Goal: Task Accomplishment & Management: Use online tool/utility

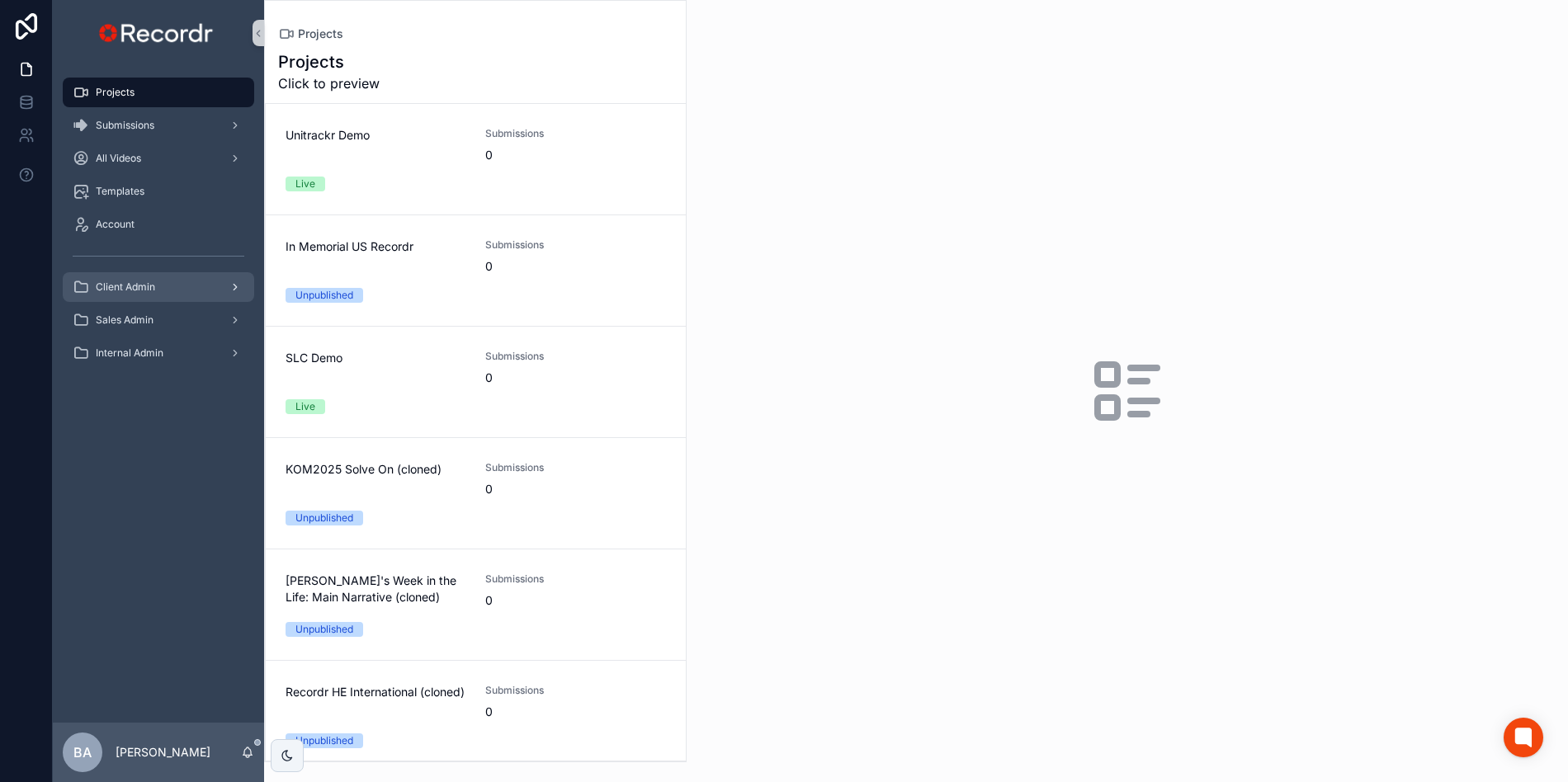
click at [146, 296] on div "Client Admin" at bounding box center [158, 287] width 171 height 26
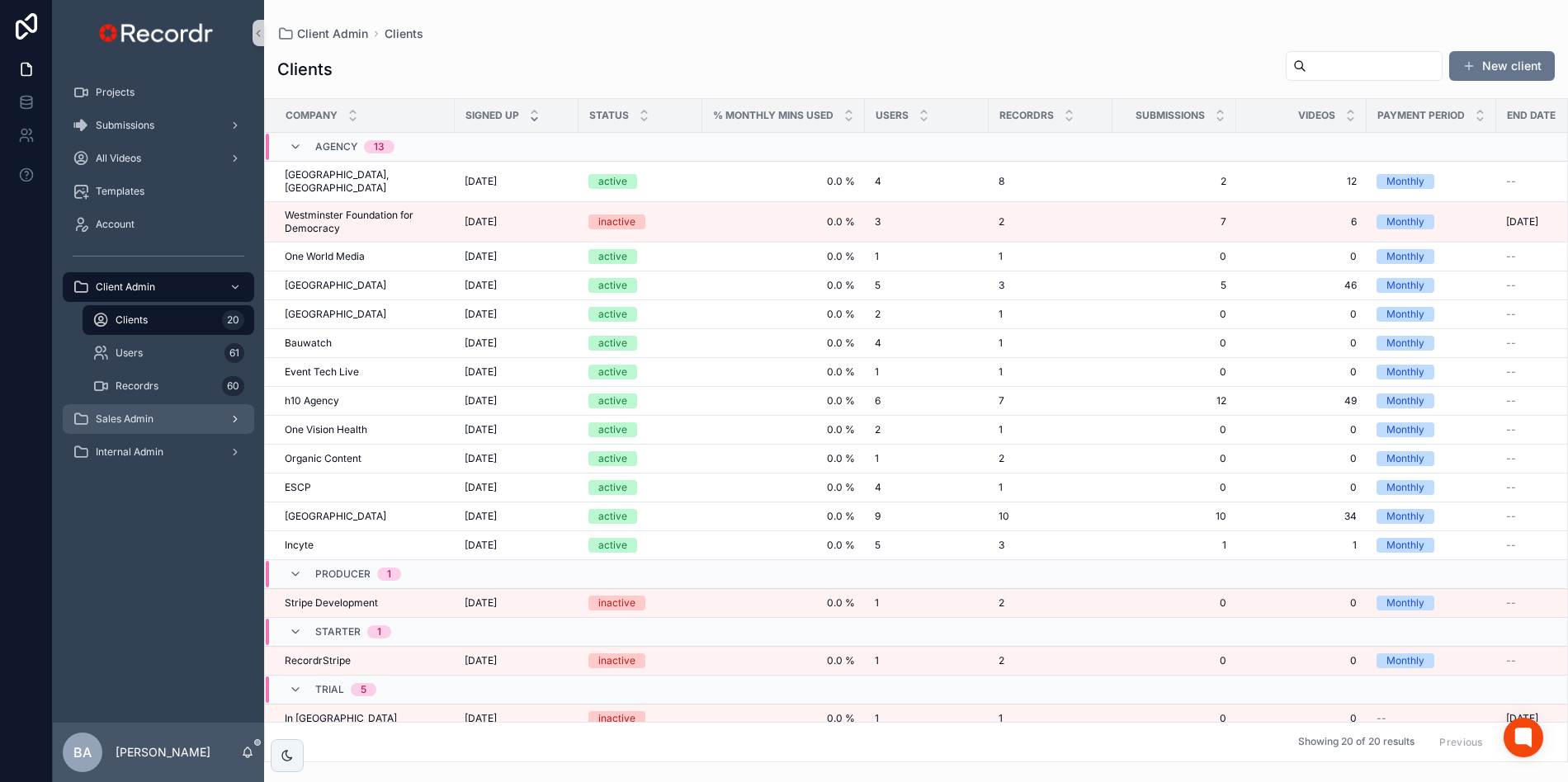
click at [129, 419] on span "Sales Admin" at bounding box center [124, 419] width 57 height 13
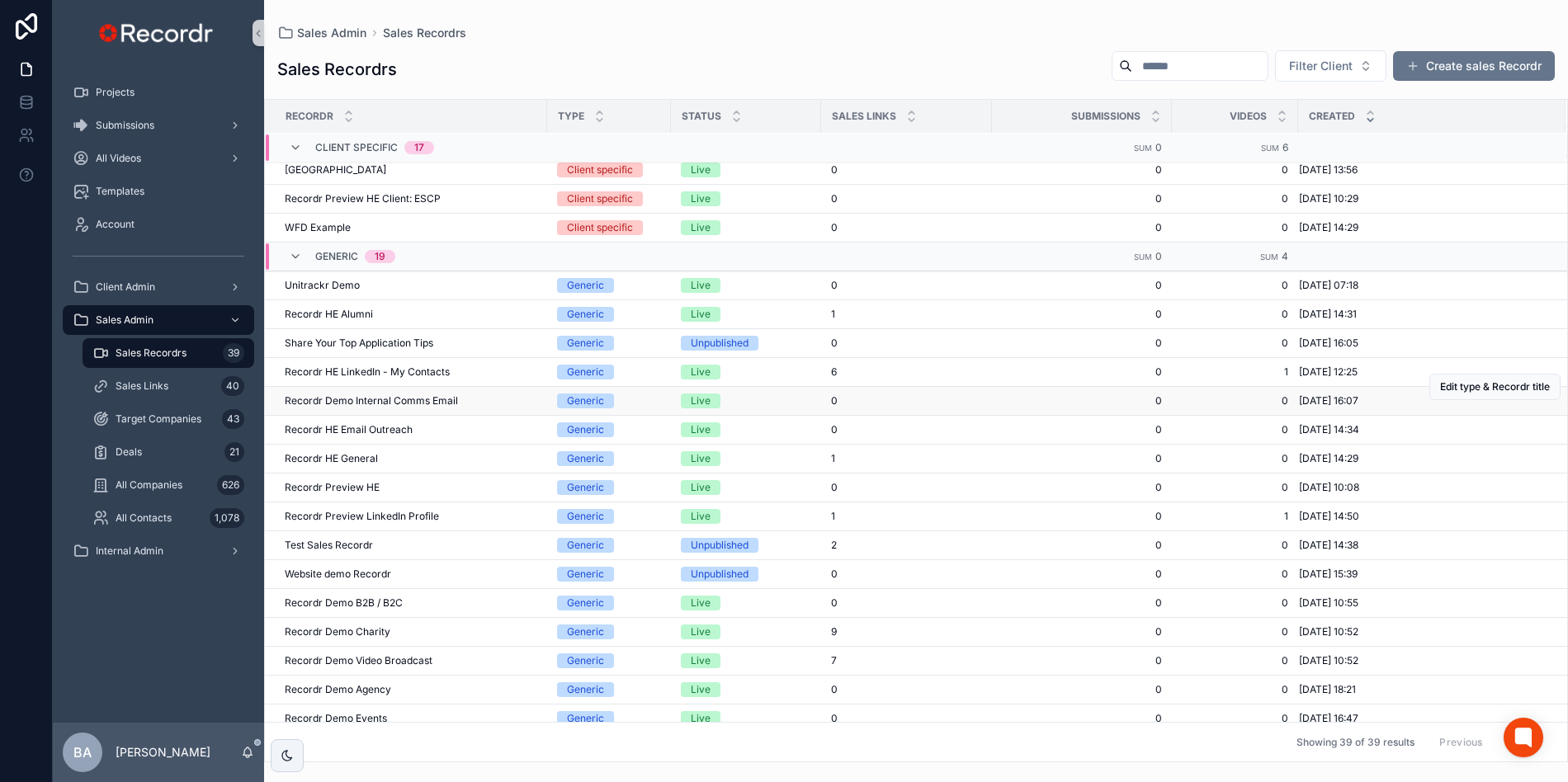
scroll to position [429, 0]
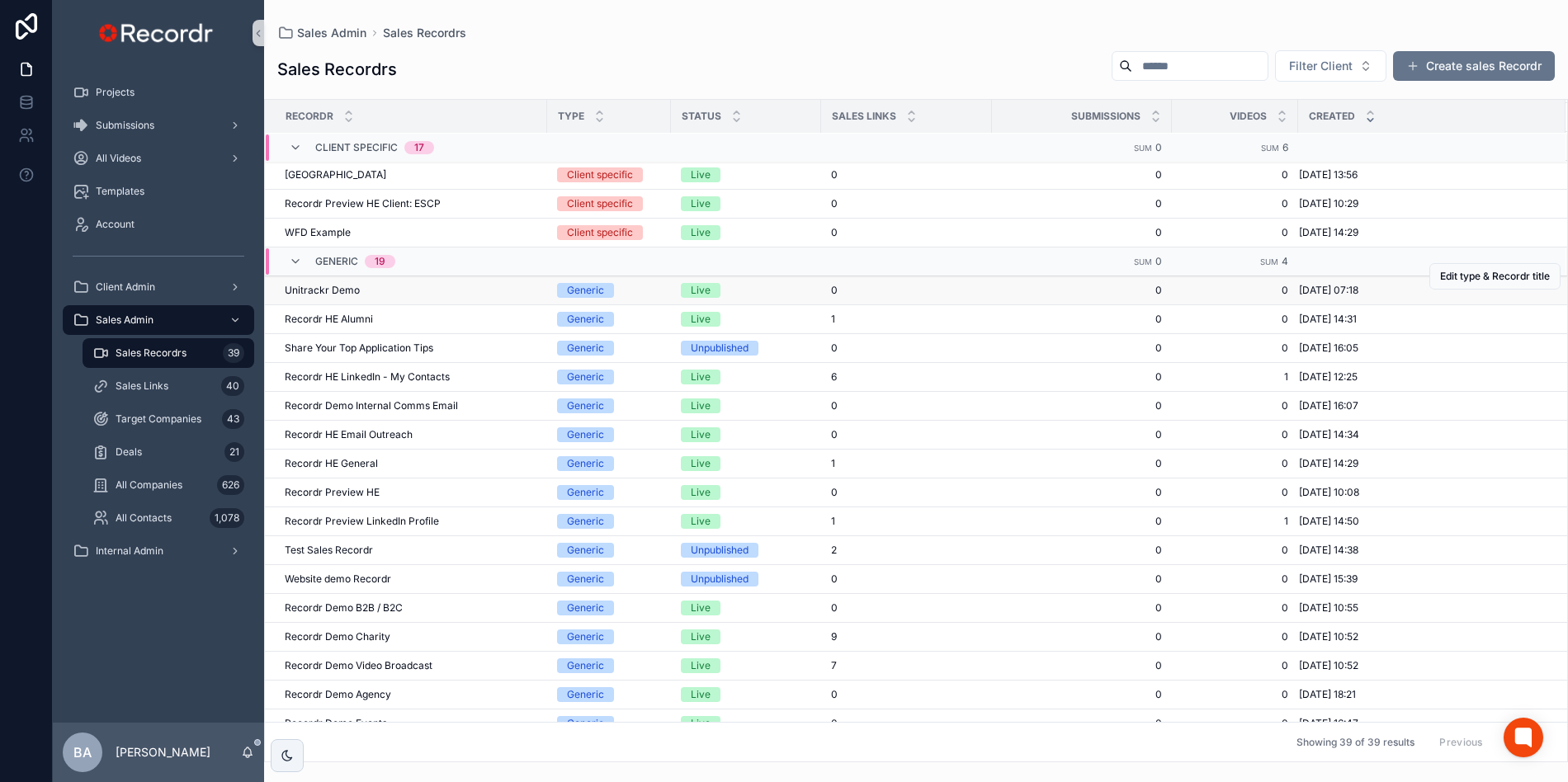
click at [329, 294] on span "Unitrackr Demo" at bounding box center [322, 290] width 75 height 13
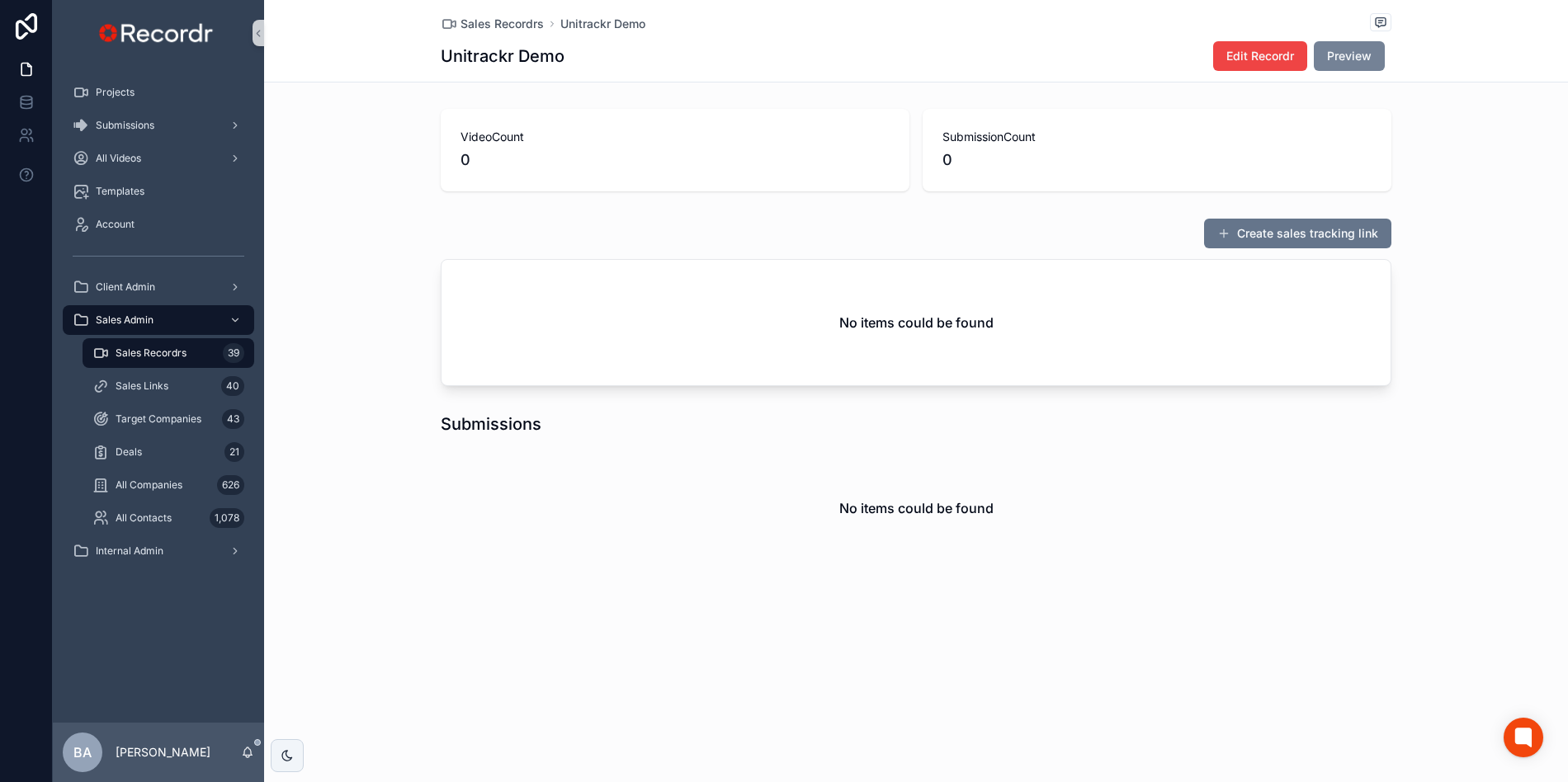
click at [1342, 56] on span "Preview" at bounding box center [1349, 57] width 44 height 17
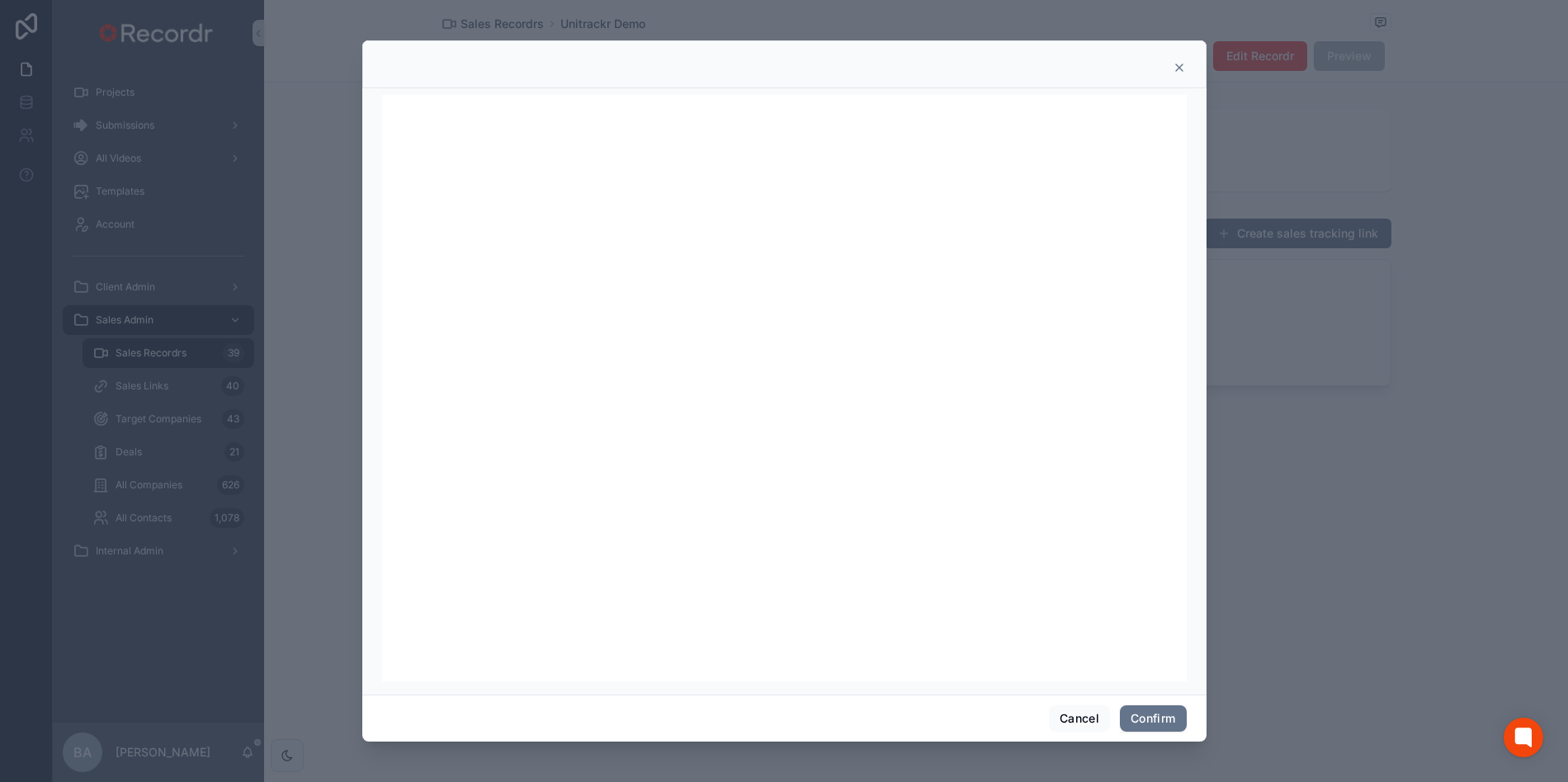
click at [1177, 68] on icon at bounding box center [1179, 68] width 13 height 13
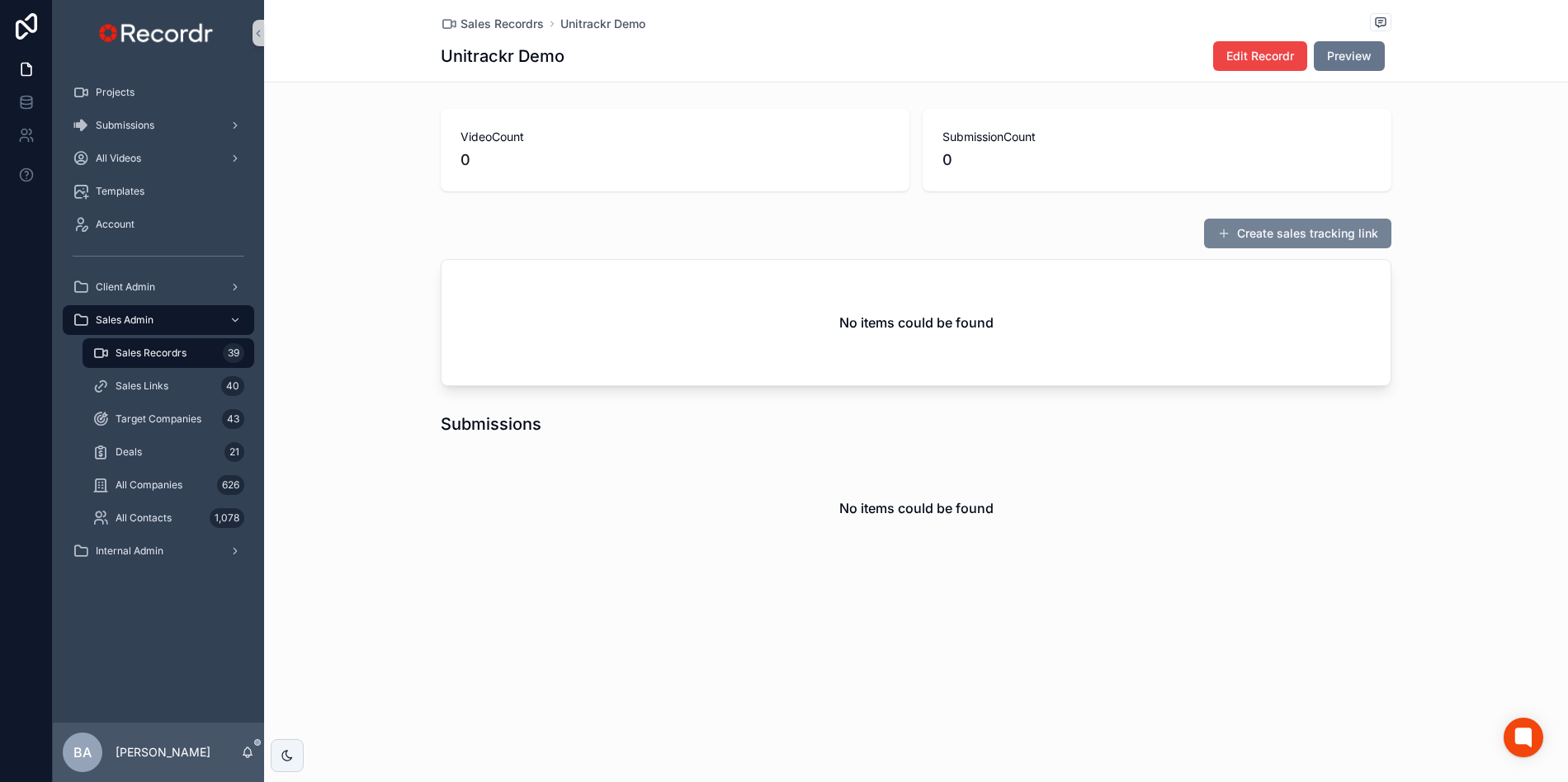
click at [1241, 232] on button "Create sales tracking link" at bounding box center [1297, 233] width 187 height 30
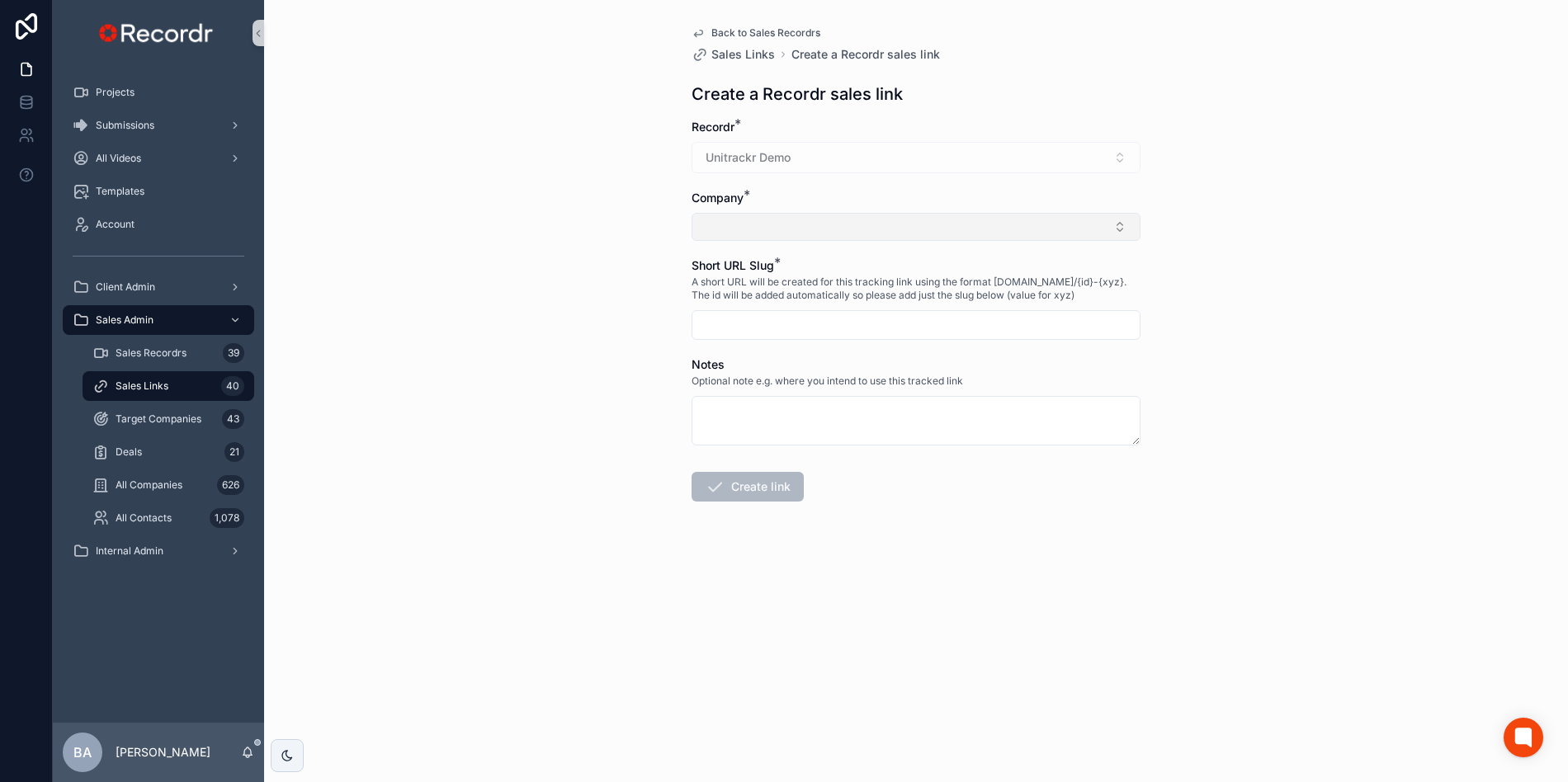
click at [802, 228] on button "Select Button" at bounding box center [916, 227] width 449 height 28
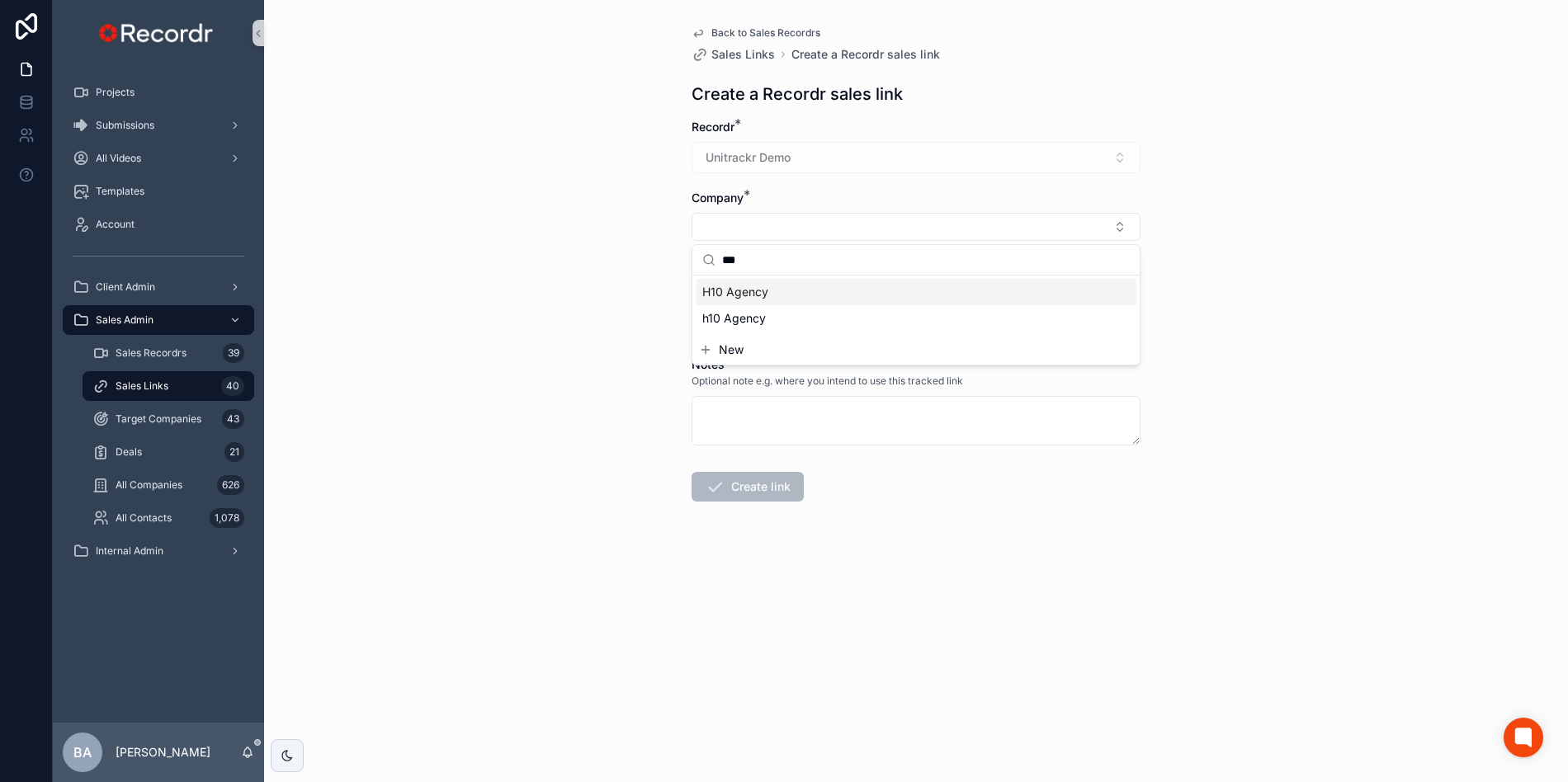
type input "***"
click at [738, 295] on span "H10 Agency" at bounding box center [735, 292] width 66 height 17
click at [635, 381] on div "Back to Sales Recordrs Sales Links Create a Recordr sales link Create a Recordr…" at bounding box center [916, 391] width 1304 height 782
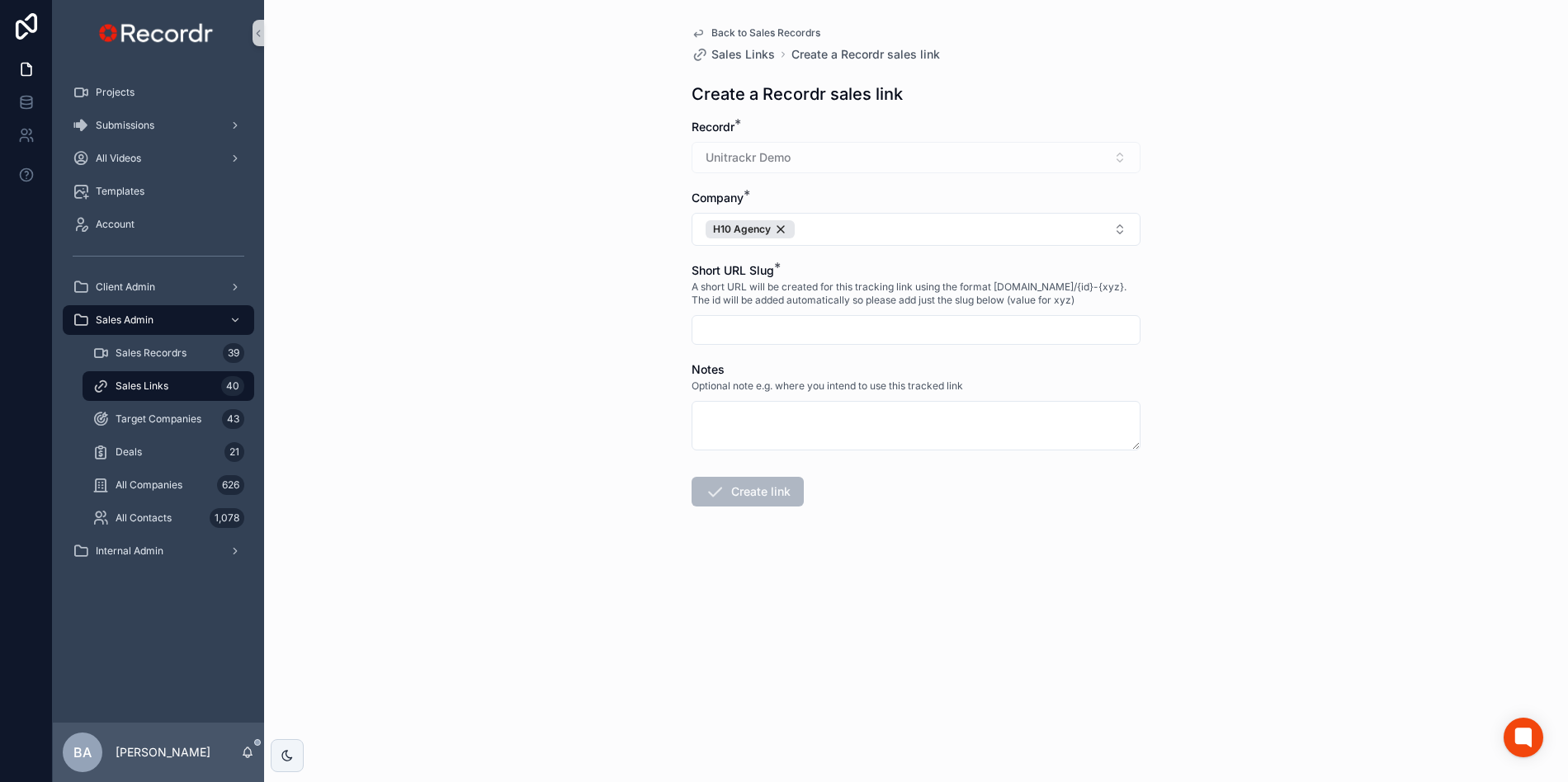
click at [734, 337] on input "scrollable content" at bounding box center [916, 330] width 448 height 23
type input "**********"
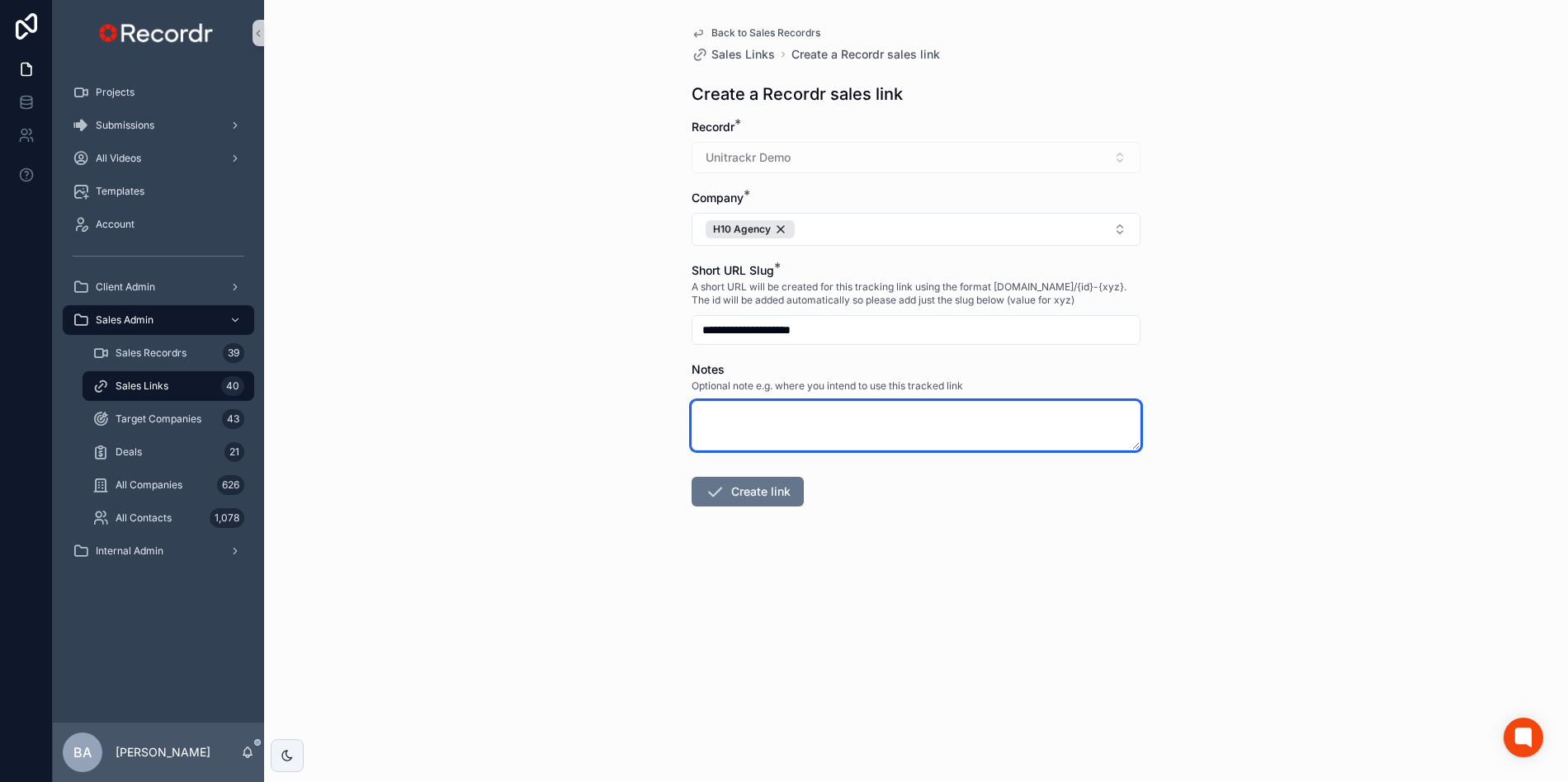
click at [691, 439] on textarea "scrollable content" at bounding box center [916, 425] width 449 height 49
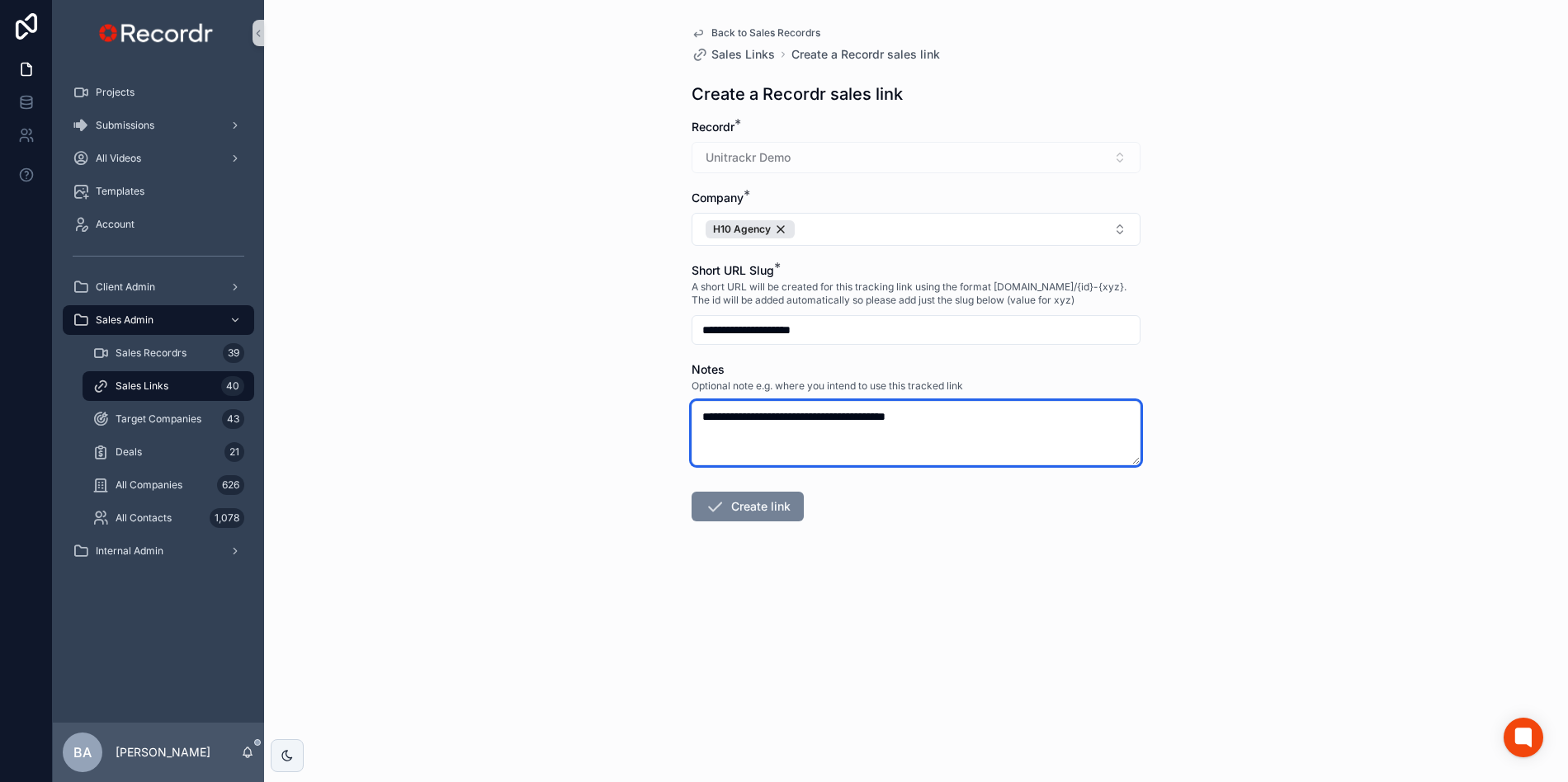
type textarea "**********"
click at [725, 511] on button "Create link" at bounding box center [747, 507] width 112 height 30
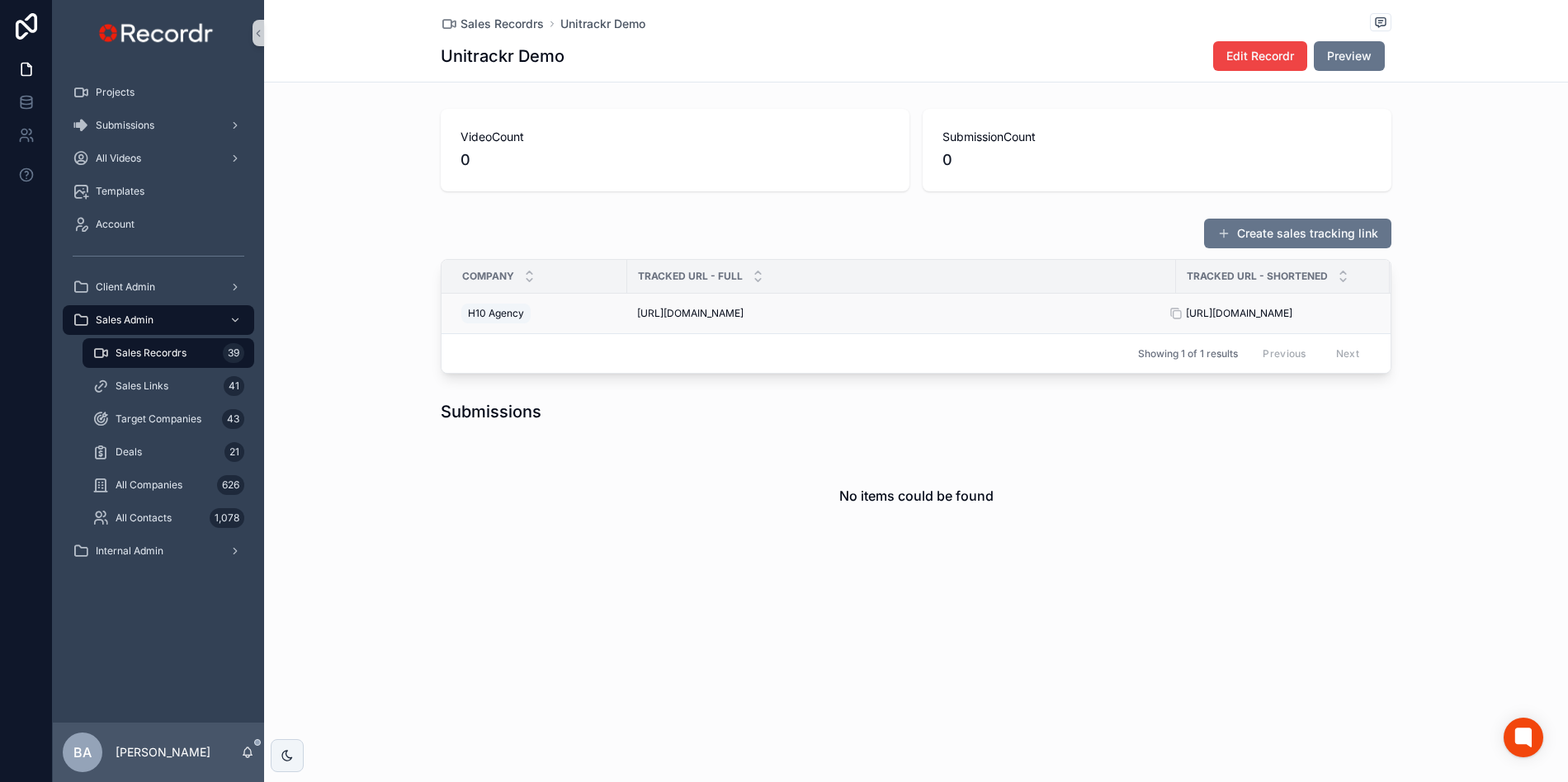
click at [1226, 316] on span "[URL][DOMAIN_NAME]" at bounding box center [1239, 313] width 107 height 13
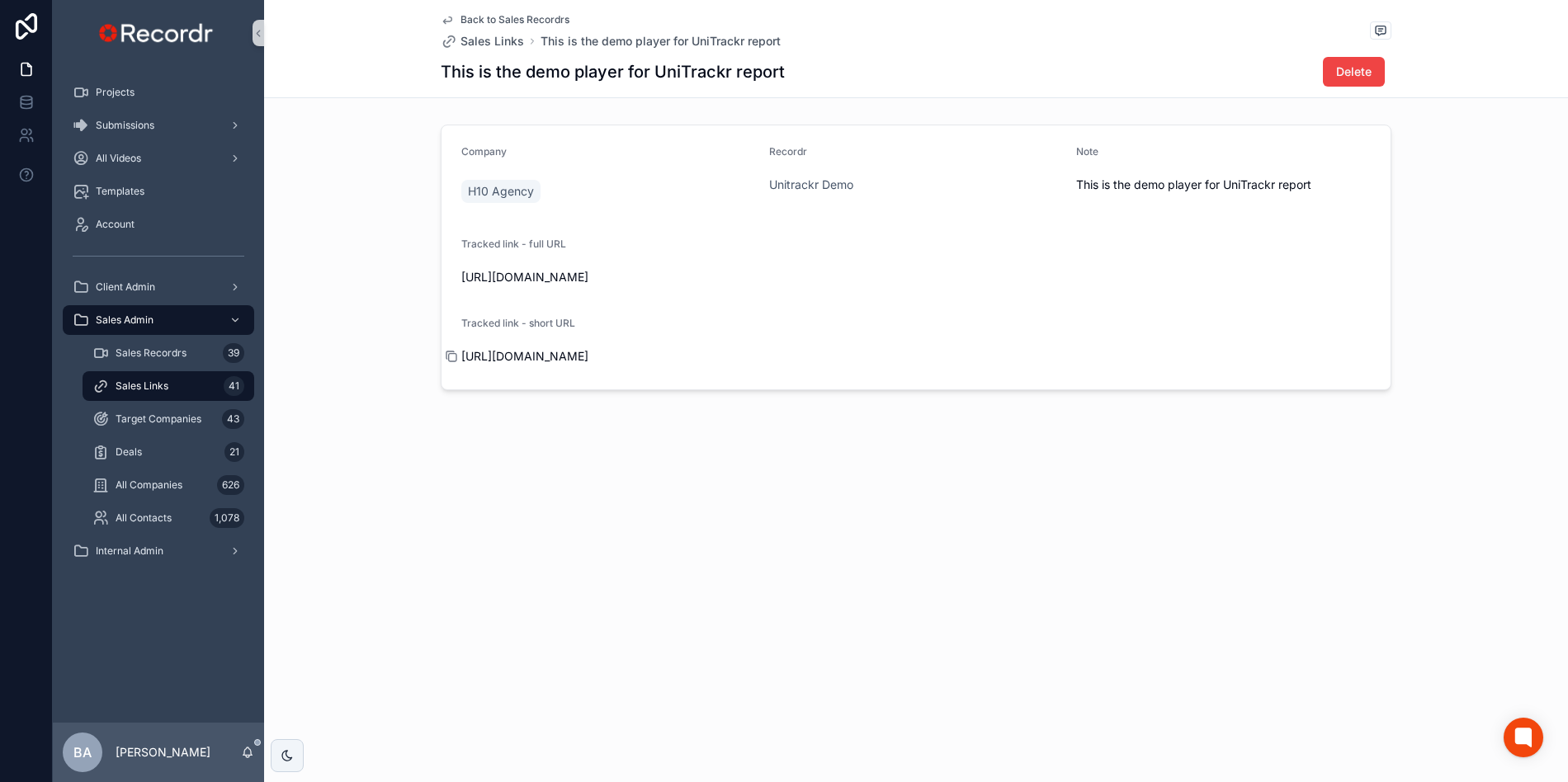
click at [452, 359] on icon "scrollable content" at bounding box center [451, 357] width 13 height 13
